Goal: Check status: Check status

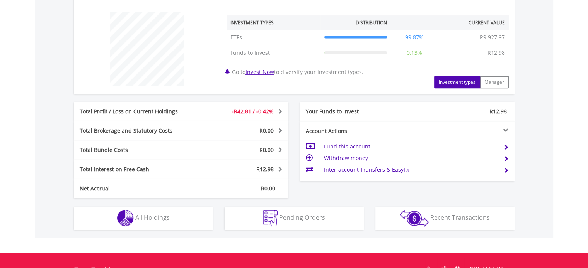
scroll to position [348, 0]
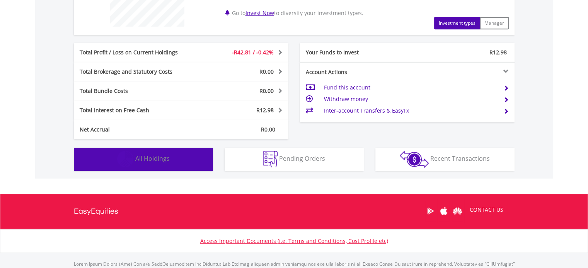
click at [148, 163] on button "Holdings All Holdings" at bounding box center [143, 159] width 139 height 23
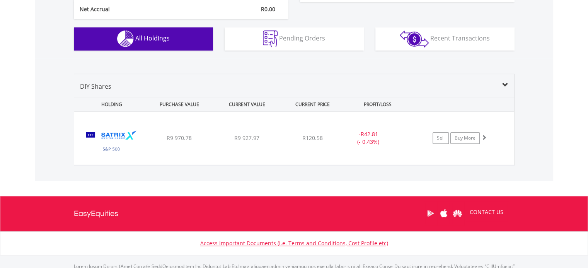
scroll to position [468, 0]
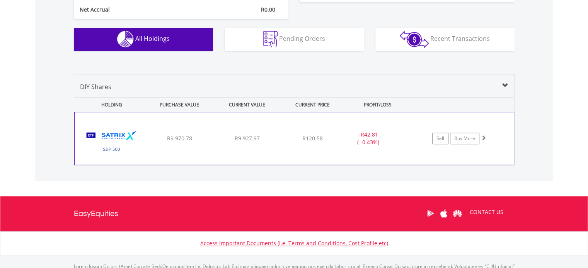
click at [397, 141] on div "- R42.81 (- 0.43%)" at bounding box center [377, 138] width 77 height 15
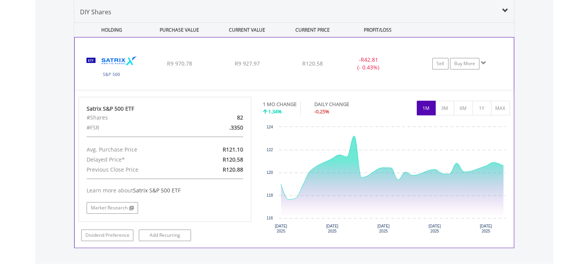
scroll to position [545, 0]
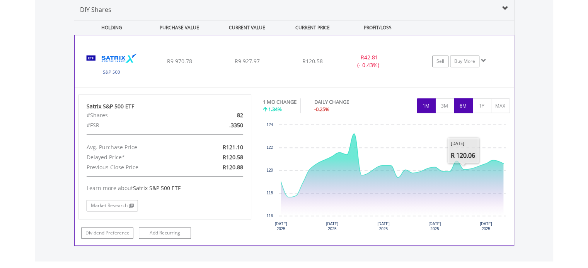
click at [462, 109] on button "6M" at bounding box center [463, 106] width 19 height 15
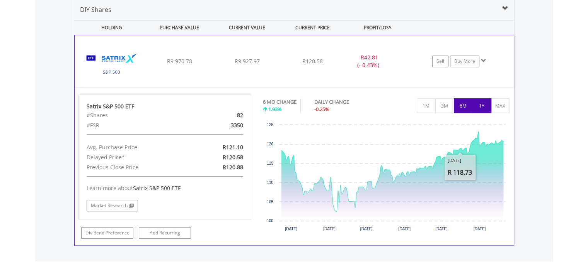
click at [484, 108] on button "1Y" at bounding box center [481, 106] width 19 height 15
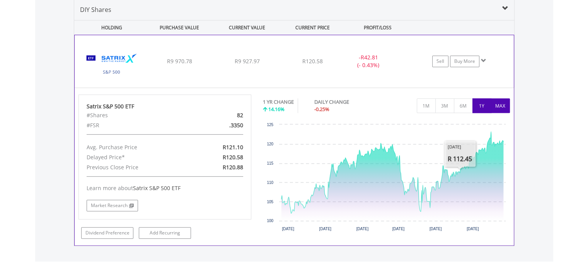
click at [497, 104] on button "MAX" at bounding box center [500, 106] width 19 height 15
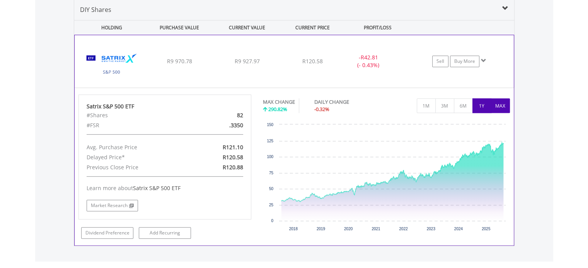
click at [487, 105] on button "1Y" at bounding box center [481, 106] width 19 height 15
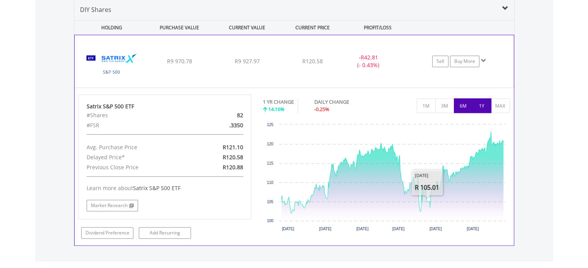
click at [460, 108] on button "6M" at bounding box center [463, 106] width 19 height 15
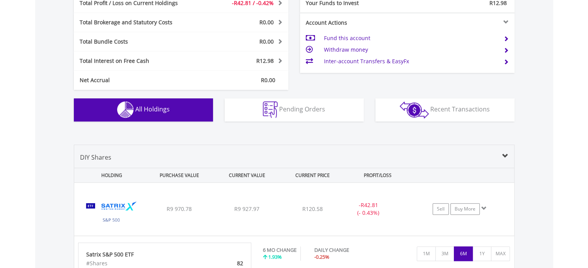
scroll to position [391, 0]
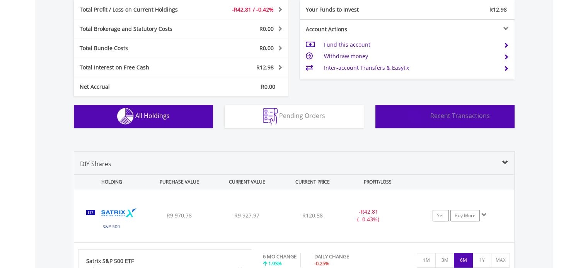
click at [418, 119] on img "button" at bounding box center [413, 116] width 29 height 17
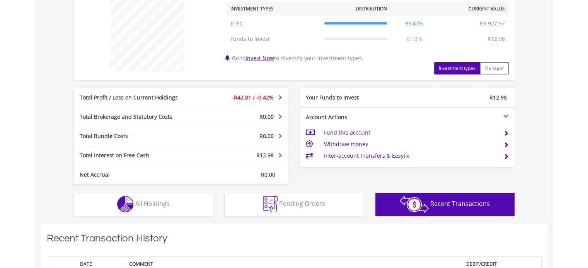
scroll to position [301, 0]
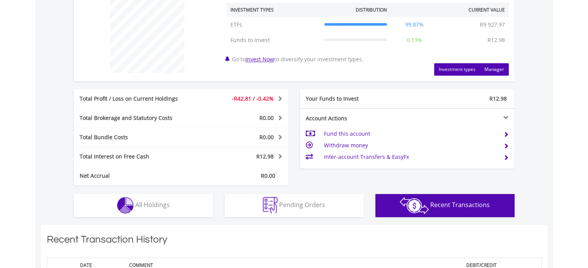
click at [505, 67] on button "Manager" at bounding box center [493, 69] width 29 height 12
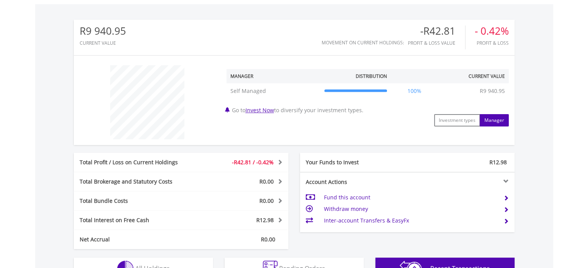
scroll to position [224, 0]
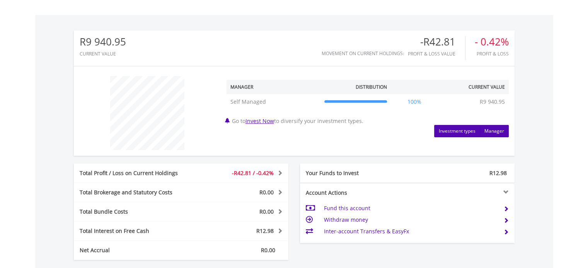
click at [447, 132] on button "Investment types" at bounding box center [457, 131] width 46 height 12
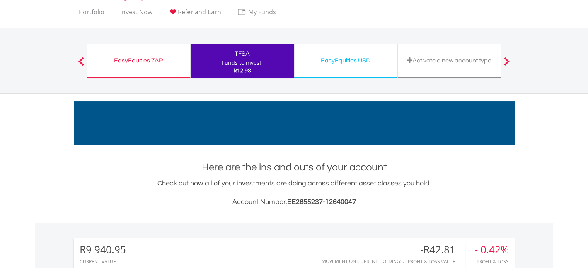
scroll to position [0, 0]
